Goal: Entertainment & Leisure: Consume media (video, audio)

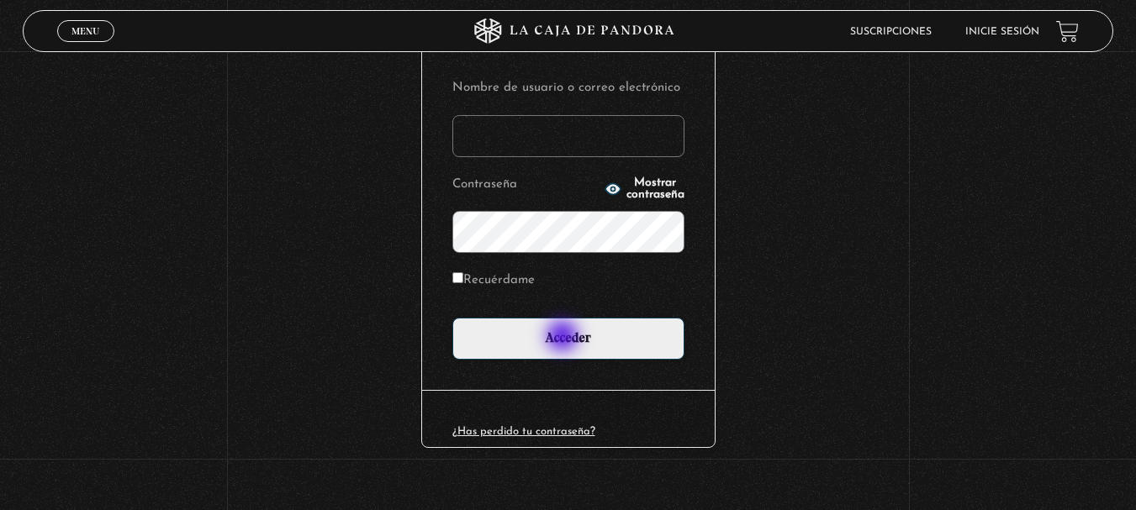
scroll to position [224, 0]
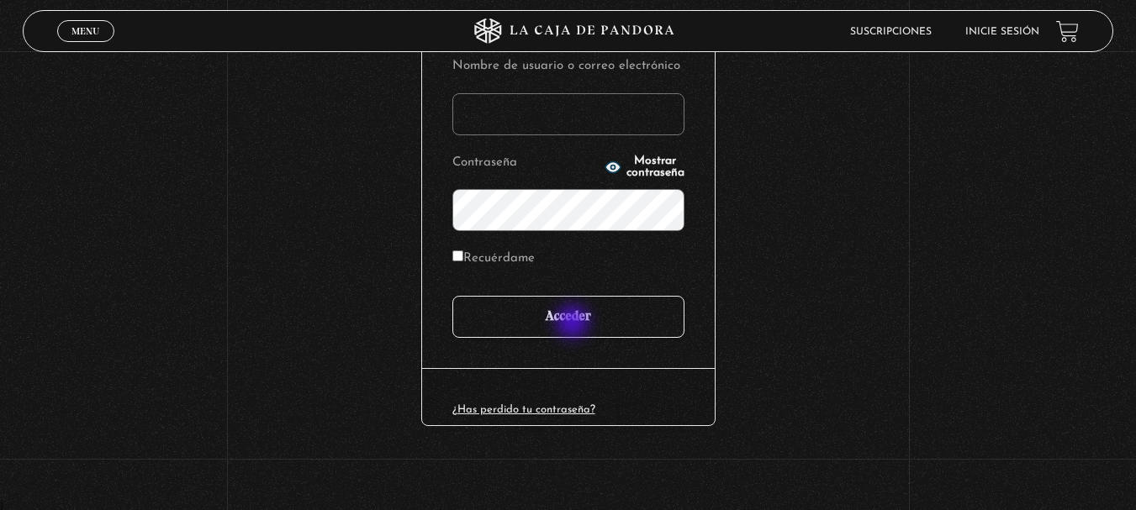
type input "kalymora"
click at [574, 324] on input "Acceder" at bounding box center [568, 317] width 232 height 42
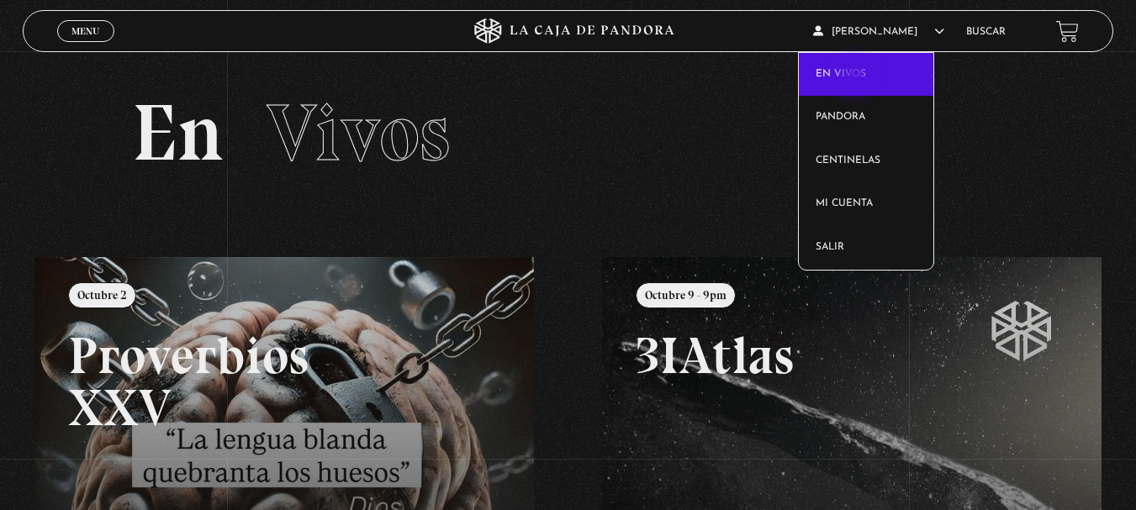
click at [856, 77] on link "En vivos" at bounding box center [866, 75] width 135 height 44
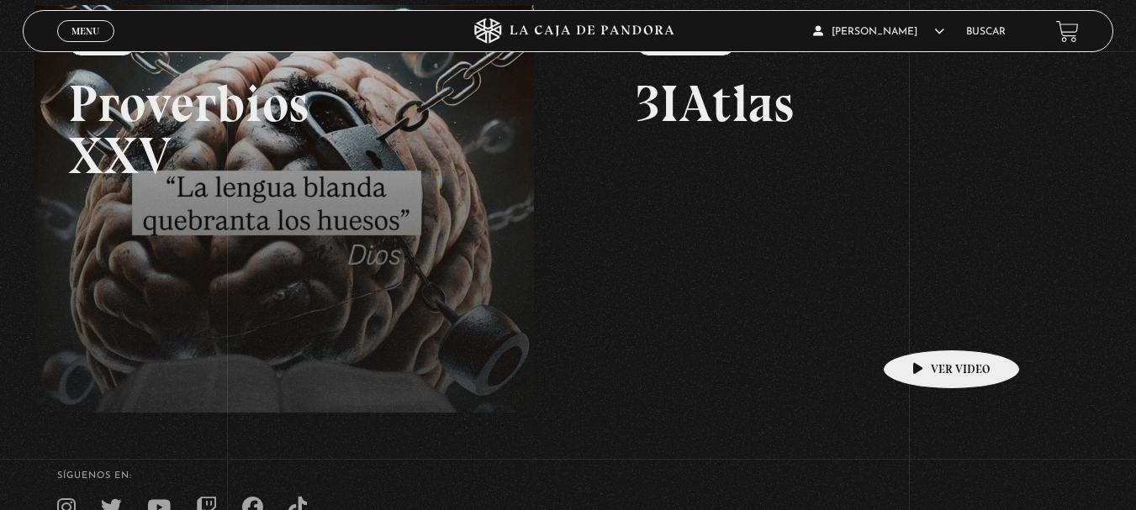
scroll to position [280, 0]
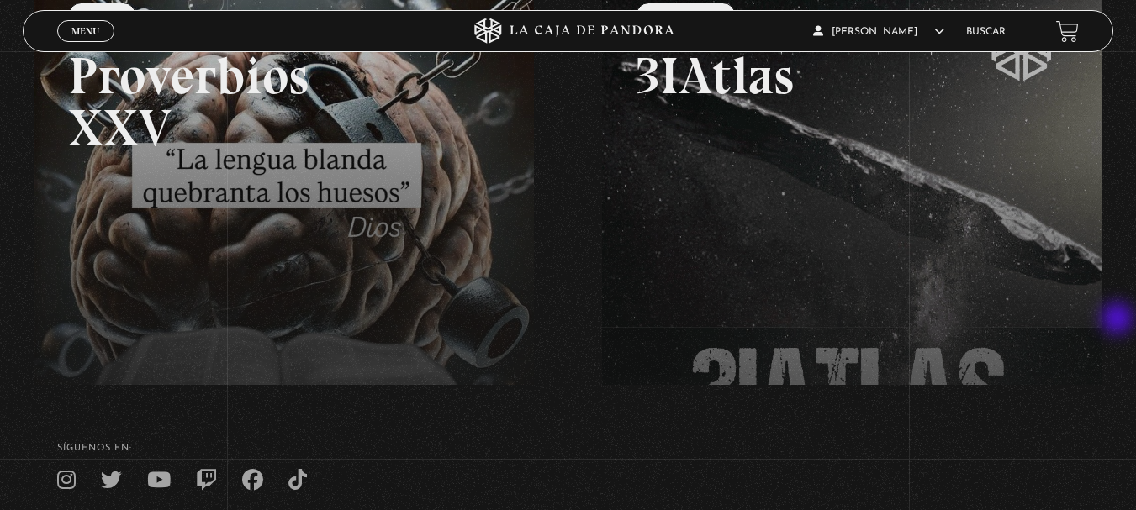
drag, startPoint x: 1133, startPoint y: 320, endPoint x: 1110, endPoint y: 320, distance: 23.5
click at [1110, 320] on div "Menu Cerrar Carlos Mora En vivos Pandora Centinelas Mi cuenta Salir Buscar Busc…" at bounding box center [568, 207] width 1136 height 872
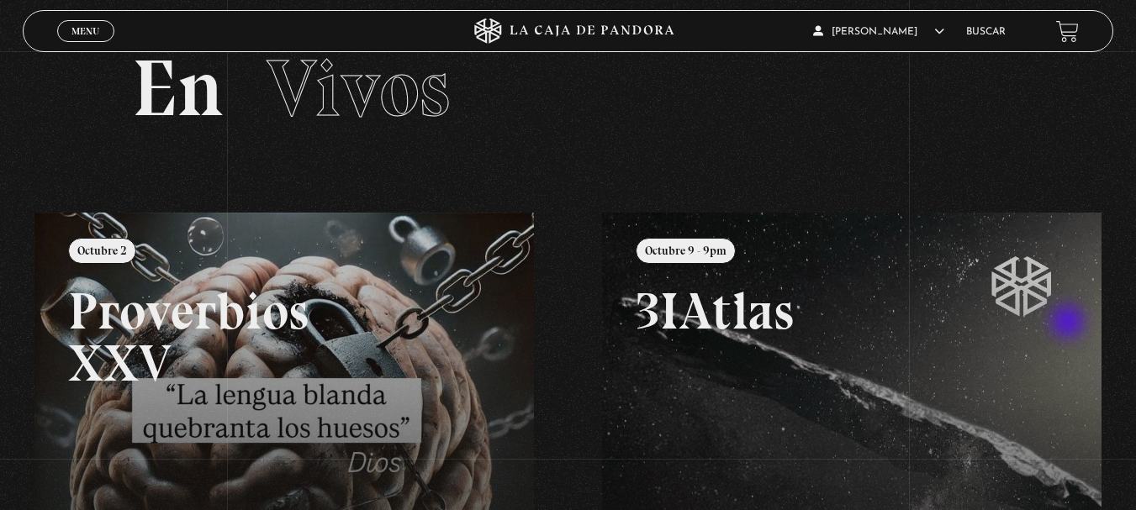
scroll to position [0, 0]
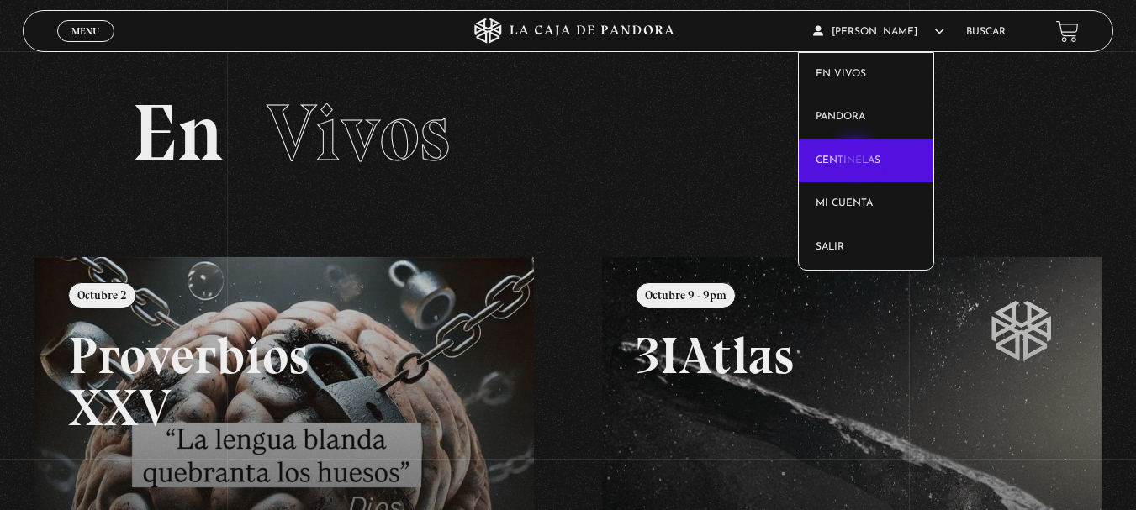
click at [857, 157] on link "Centinelas" at bounding box center [866, 162] width 135 height 44
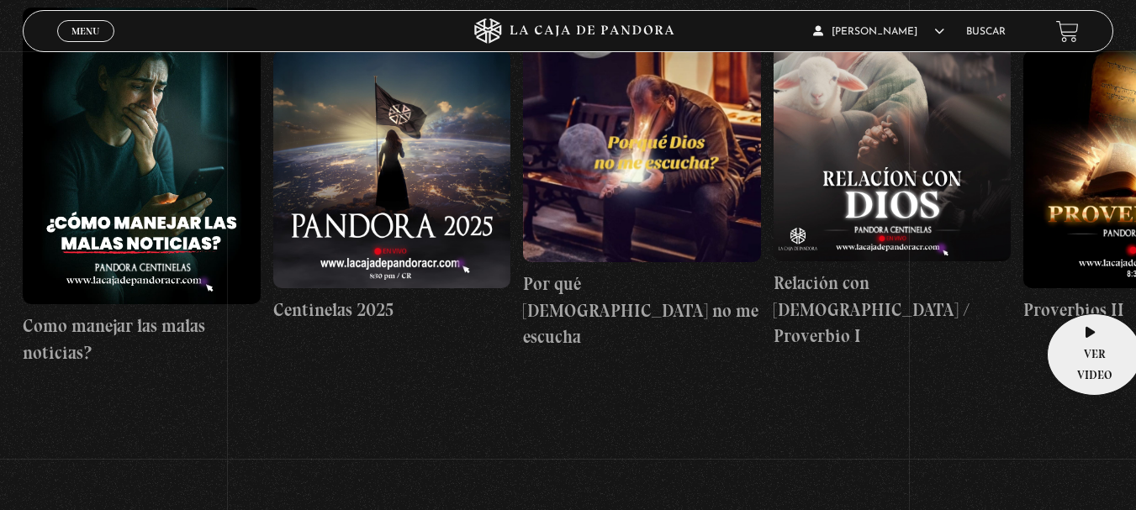
scroll to position [680, 0]
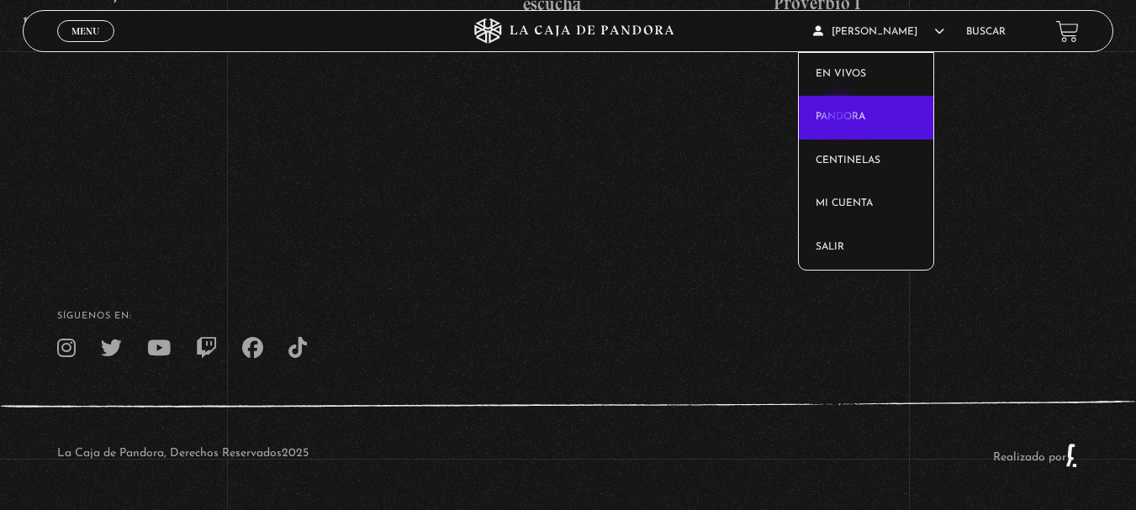
click at [841, 116] on link "Pandora" at bounding box center [866, 118] width 135 height 44
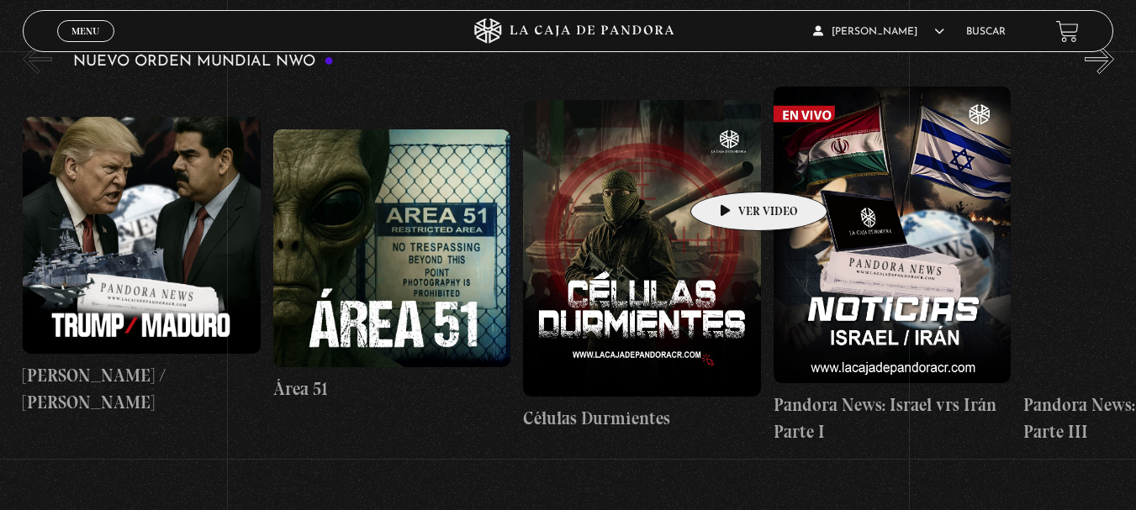
scroll to position [252, 0]
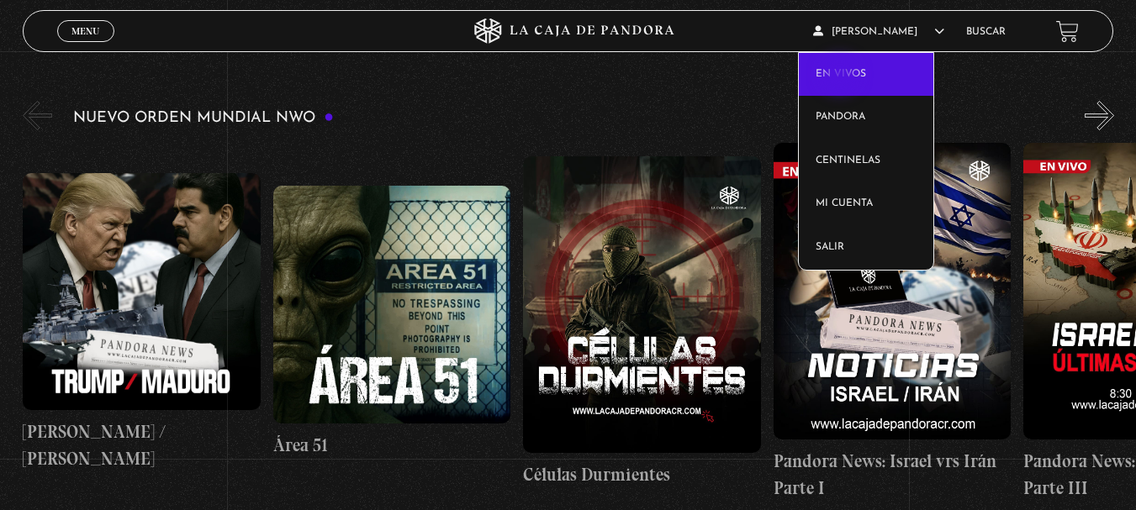
click at [842, 77] on link "En vivos" at bounding box center [866, 75] width 135 height 44
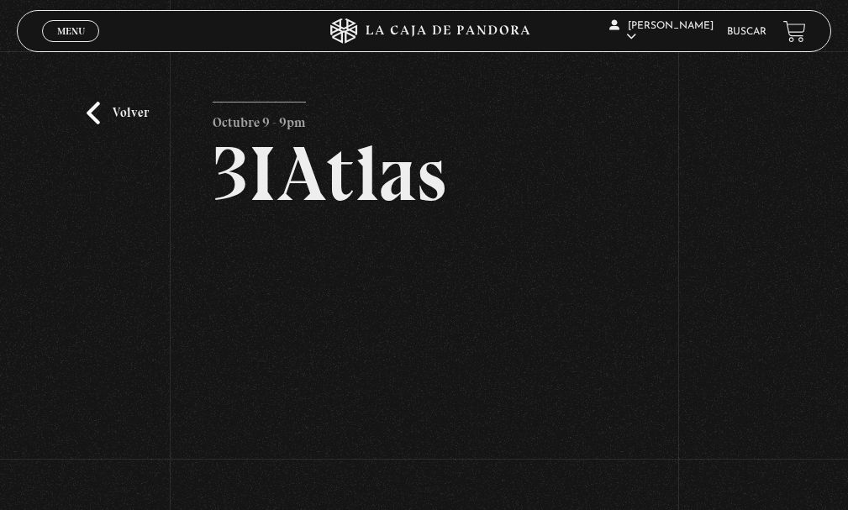
click at [140, 294] on div "Volver Octubre 9 - 9pm 3IAtlas" at bounding box center [424, 280] width 848 height 459
